Goal: Find specific page/section: Find specific page/section

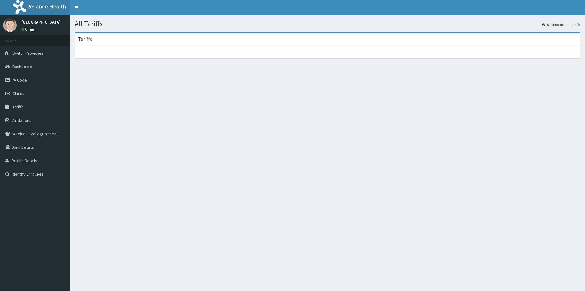
click at [414, 47] on div at bounding box center [328, 49] width 506 height 6
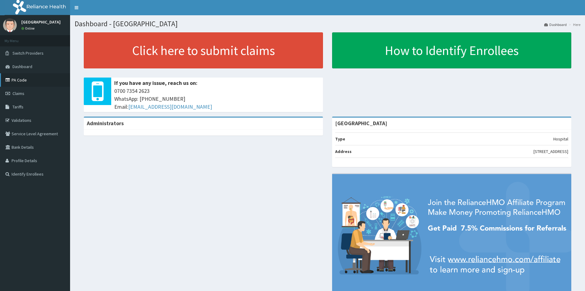
click at [22, 77] on link "PA Code" at bounding box center [35, 79] width 70 height 13
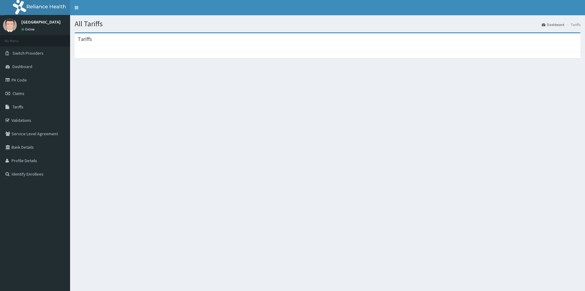
drag, startPoint x: 443, startPoint y: 27, endPoint x: 527, endPoint y: 89, distance: 103.6
click at [487, 58] on div "All Tariffs Dashboard Tariffs Tariffs" at bounding box center [327, 160] width 515 height 291
click at [349, 51] on div at bounding box center [328, 49] width 506 height 6
click at [52, 80] on link "PA Code" at bounding box center [35, 79] width 70 height 13
click at [21, 78] on link "PA Code" at bounding box center [35, 79] width 70 height 13
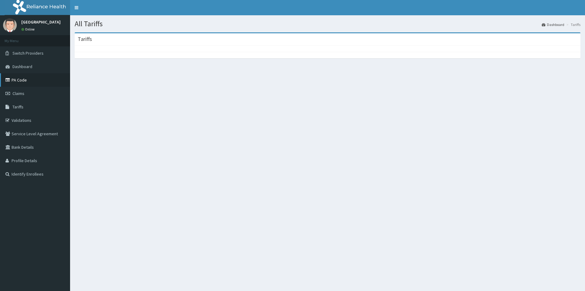
click at [10, 78] on icon at bounding box center [8, 80] width 6 height 4
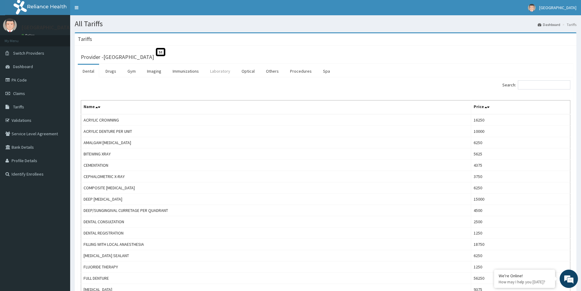
click at [221, 71] on link "Laboratory" at bounding box center [220, 71] width 30 height 13
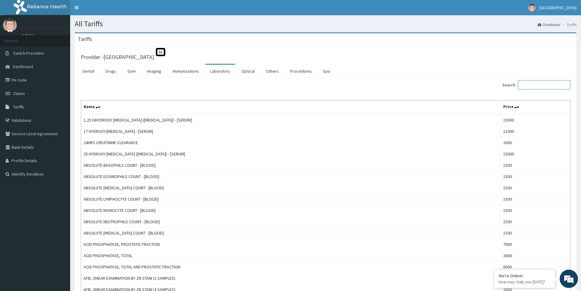
click at [530, 84] on input "Search:" at bounding box center [544, 84] width 52 height 9
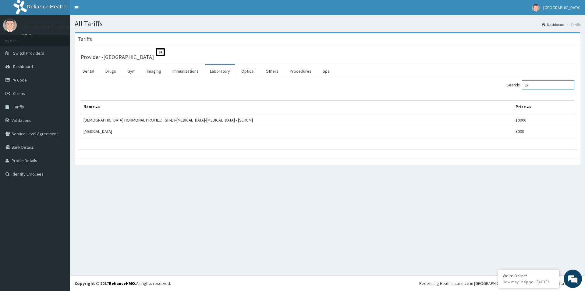
type input "p"
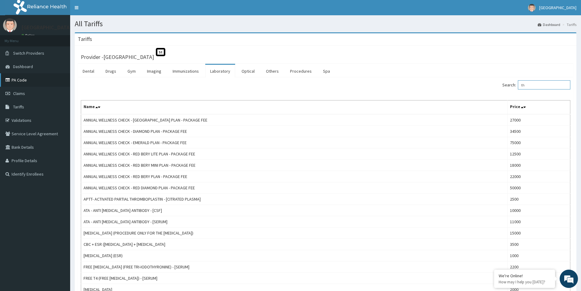
type input "th"
click at [25, 82] on link "PA Code" at bounding box center [35, 79] width 70 height 13
